Goal: Navigation & Orientation: Find specific page/section

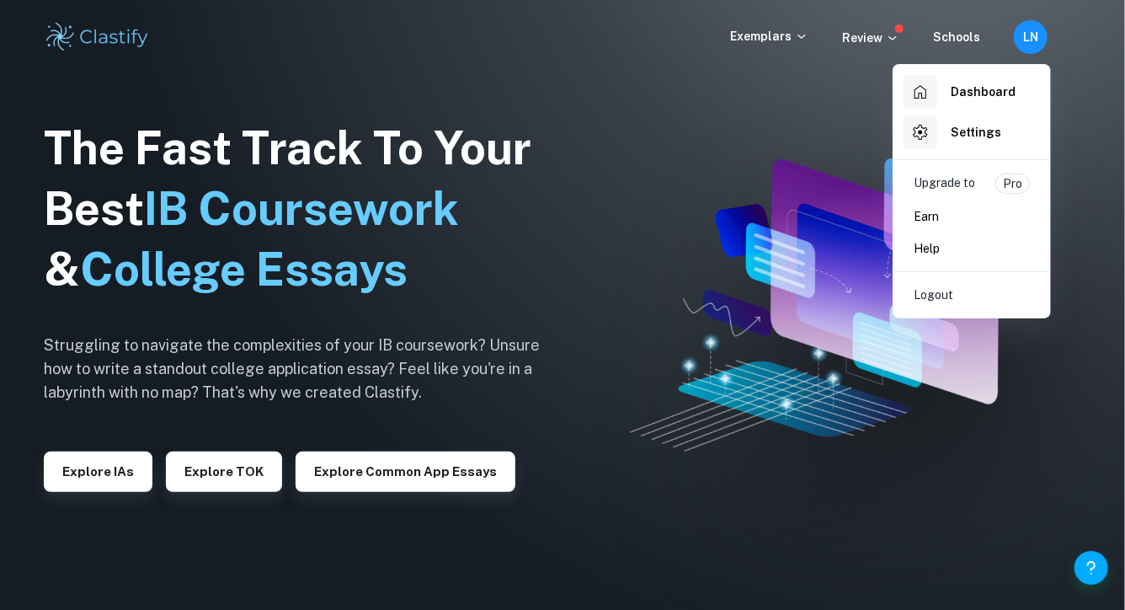
click at [958, 96] on h6 "Dashboard" at bounding box center [983, 92] width 65 height 19
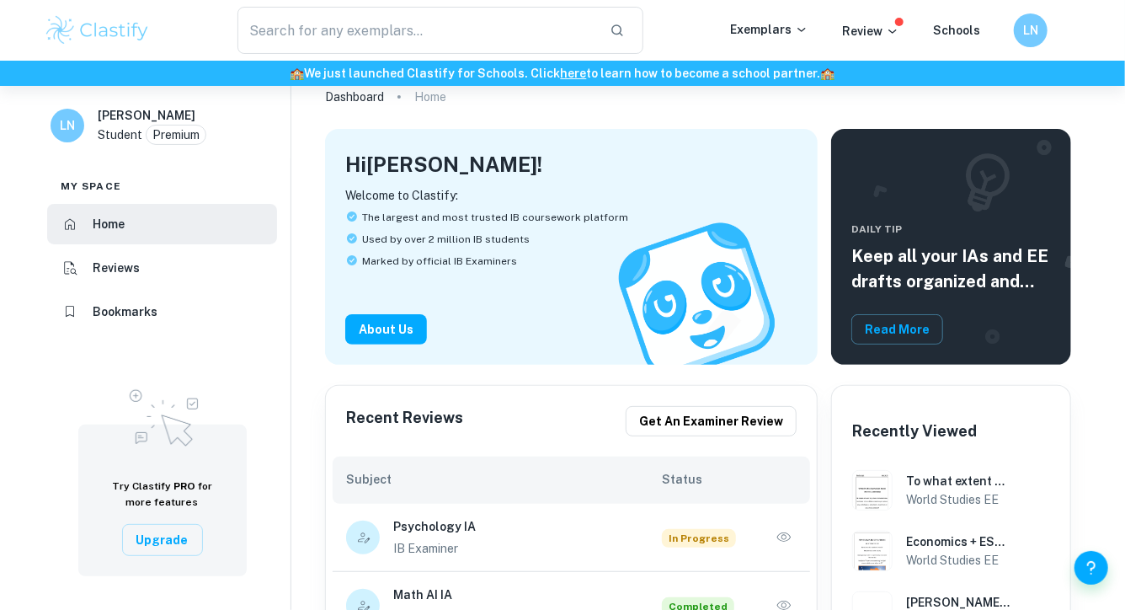
scroll to position [29, 0]
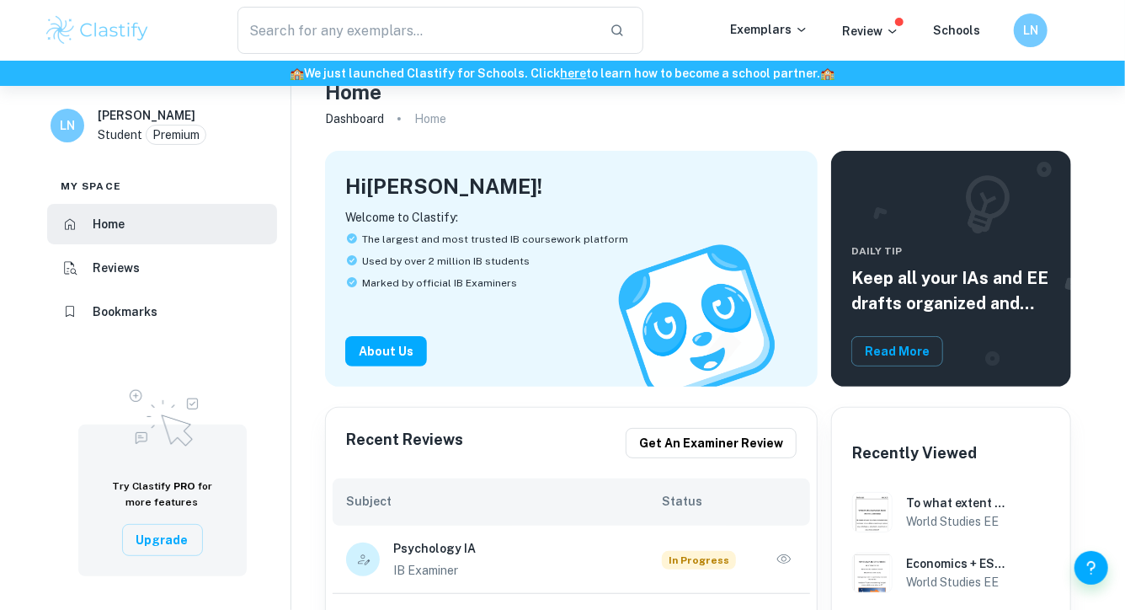
click at [144, 305] on h6 "Bookmarks" at bounding box center [125, 311] width 65 height 19
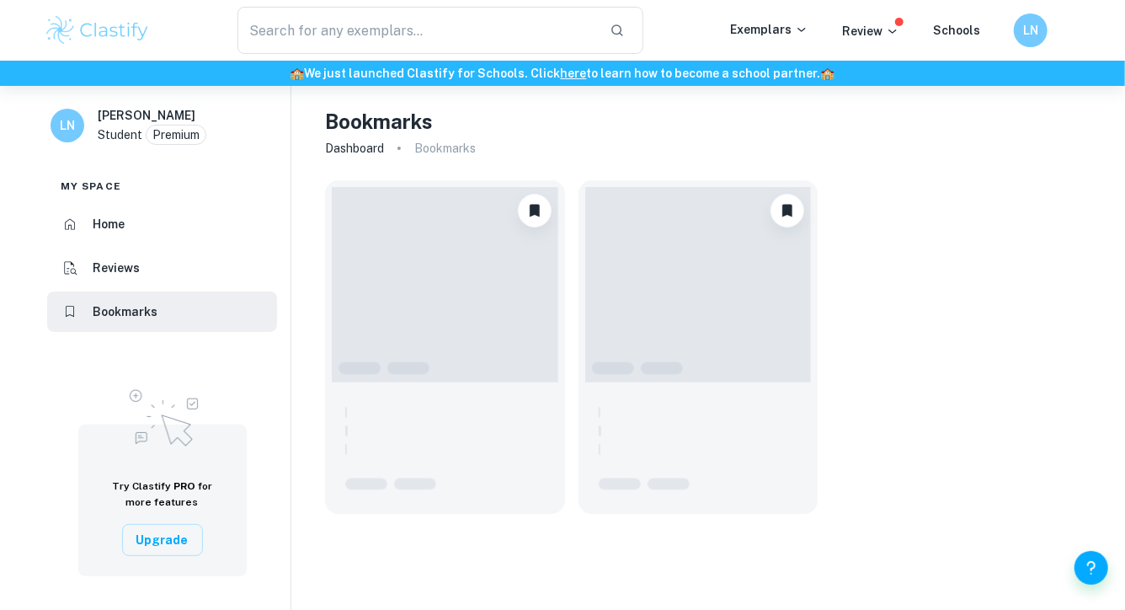
click at [145, 227] on li "Home" at bounding box center [162, 224] width 230 height 40
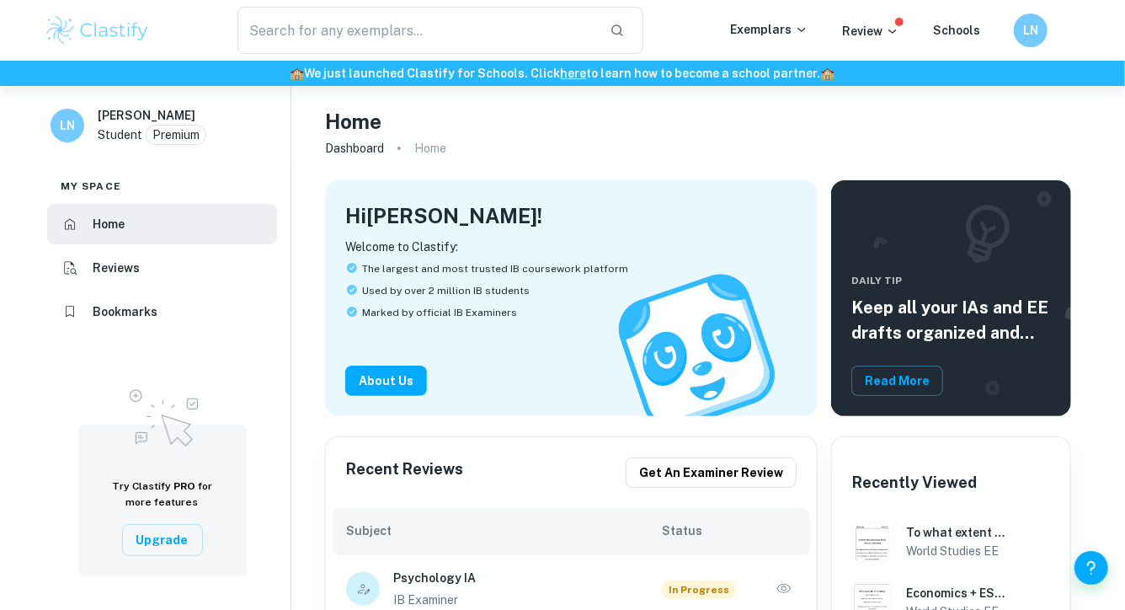
click at [141, 306] on h6 "Bookmarks" at bounding box center [125, 311] width 65 height 19
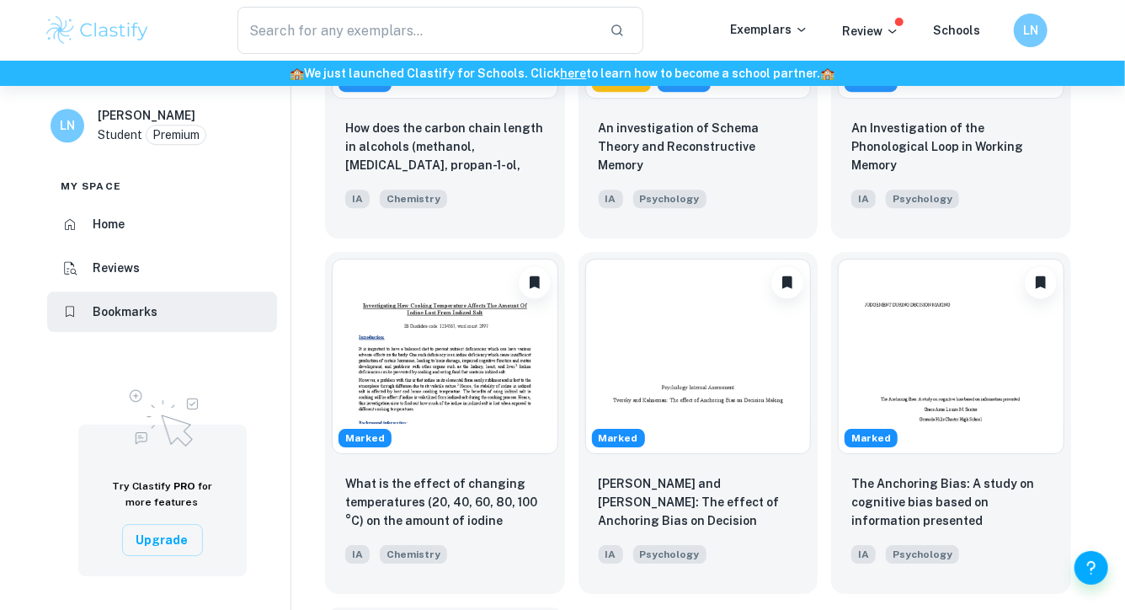
scroll to position [2775, 0]
